Goal: Transaction & Acquisition: Purchase product/service

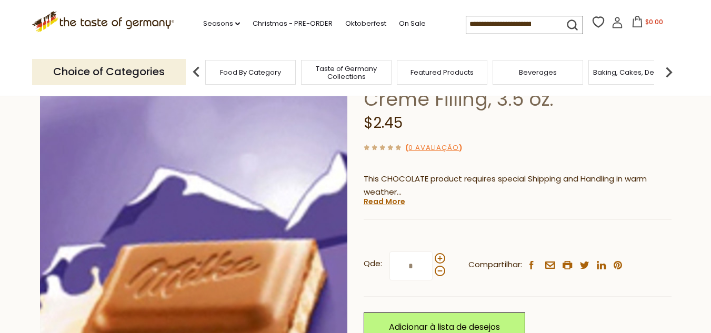
scroll to position [103, 0]
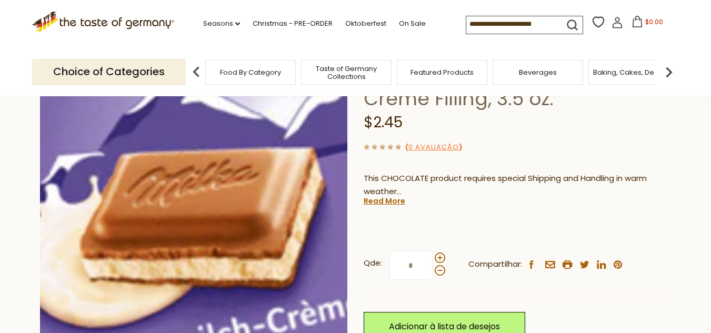
click at [282, 187] on img at bounding box center [194, 202] width 308 height 308
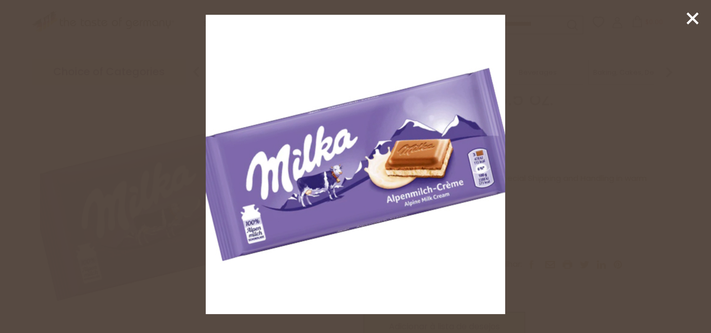
click at [317, 188] on img at bounding box center [356, 165] width 300 height 300
click at [387, 151] on img at bounding box center [356, 165] width 300 height 300
click at [372, 198] on img at bounding box center [356, 165] width 300 height 300
